Goal: Use online tool/utility: Utilize a website feature to perform a specific function

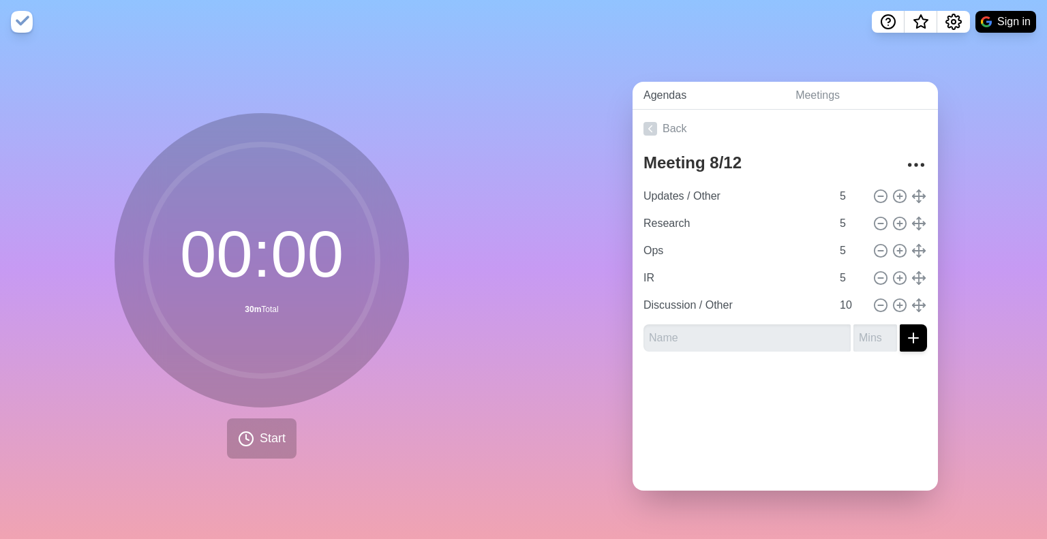
click at [674, 91] on link "Agendas" at bounding box center [709, 96] width 152 height 28
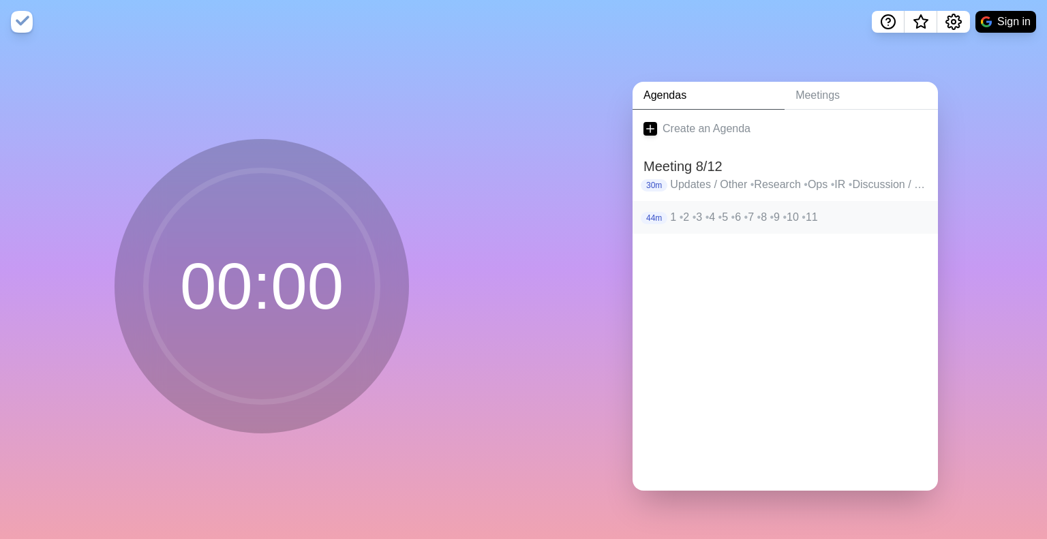
click at [680, 211] on span "•" at bounding box center [682, 217] width 4 height 12
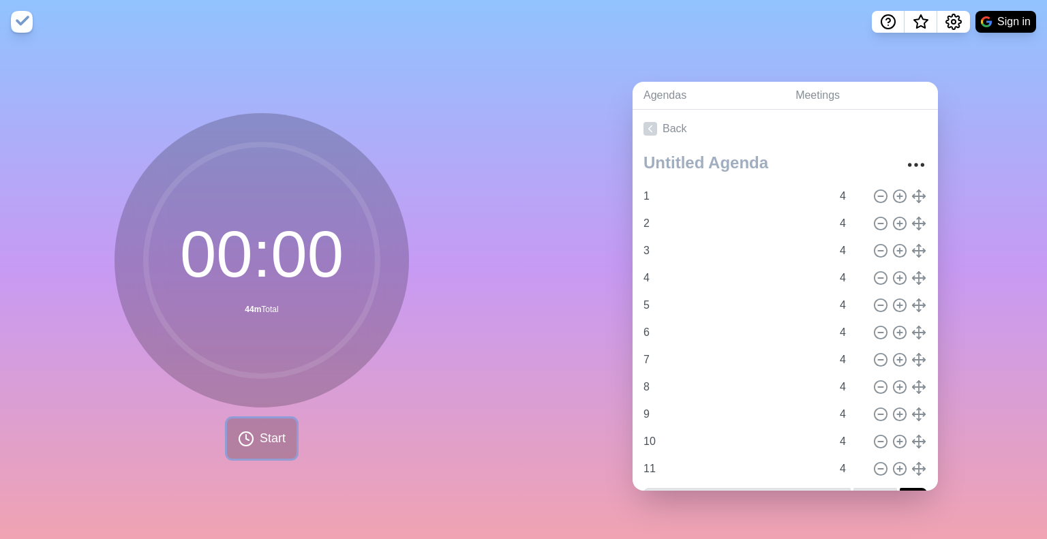
click at [254, 419] on button "Start" at bounding box center [262, 439] width 70 height 40
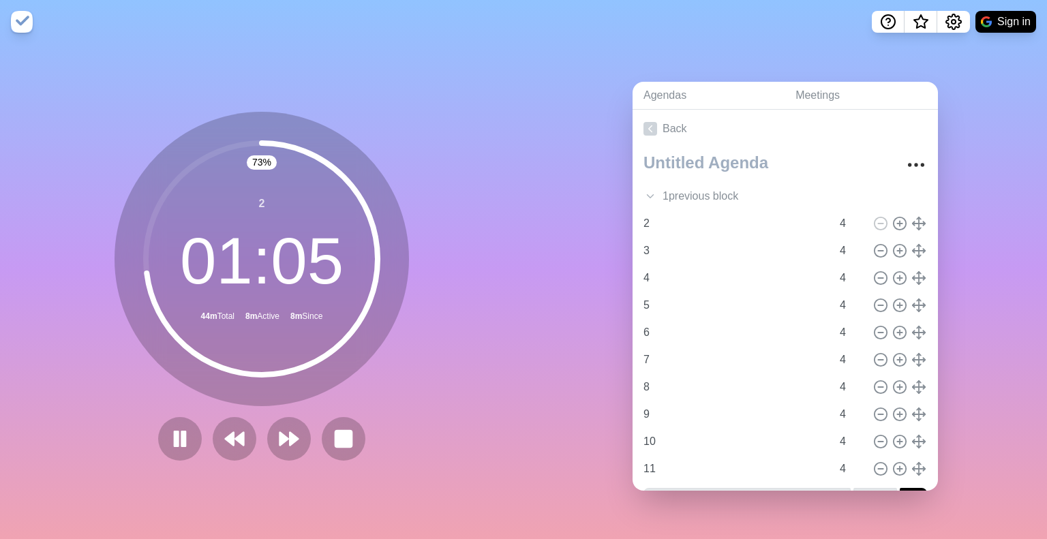
click at [440, 470] on div "73 % 2 01 : 05 44m Total 8m Active 8m Since" at bounding box center [262, 292] width 524 height 496
click at [280, 432] on polygon at bounding box center [284, 439] width 9 height 14
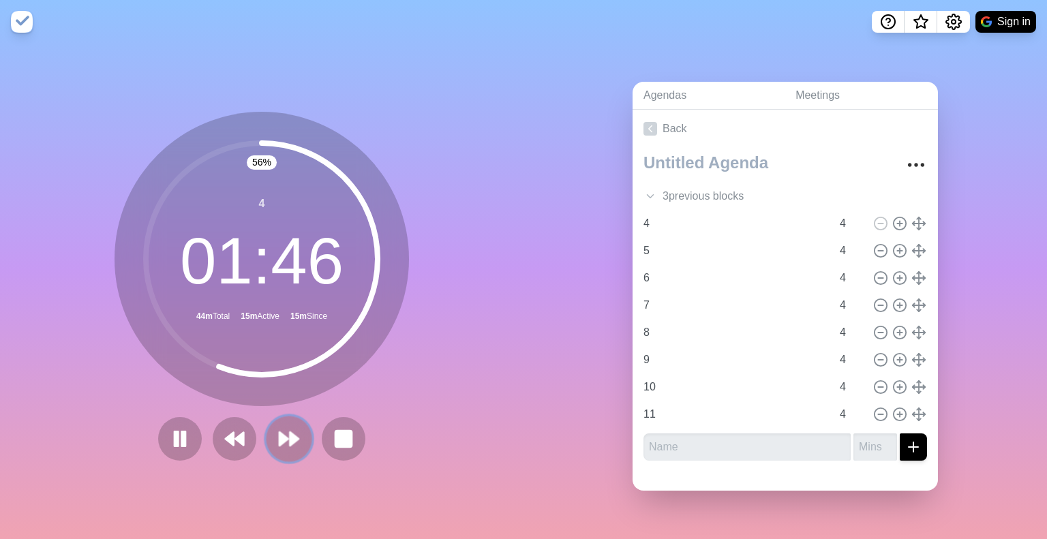
click at [279, 442] on icon at bounding box center [288, 438] width 23 height 23
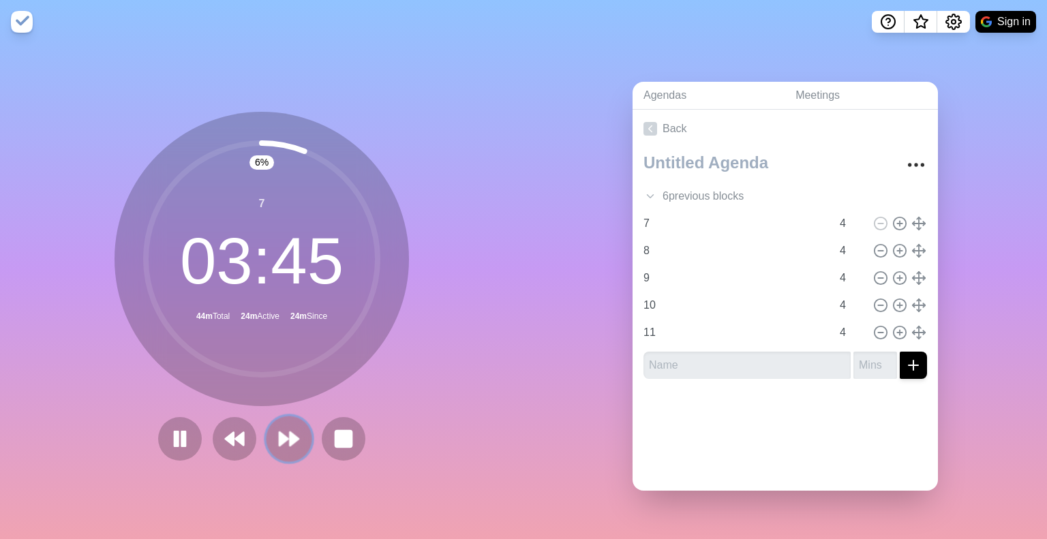
click at [295, 427] on icon at bounding box center [288, 438] width 23 height 23
